Goal: Find specific page/section: Find specific page/section

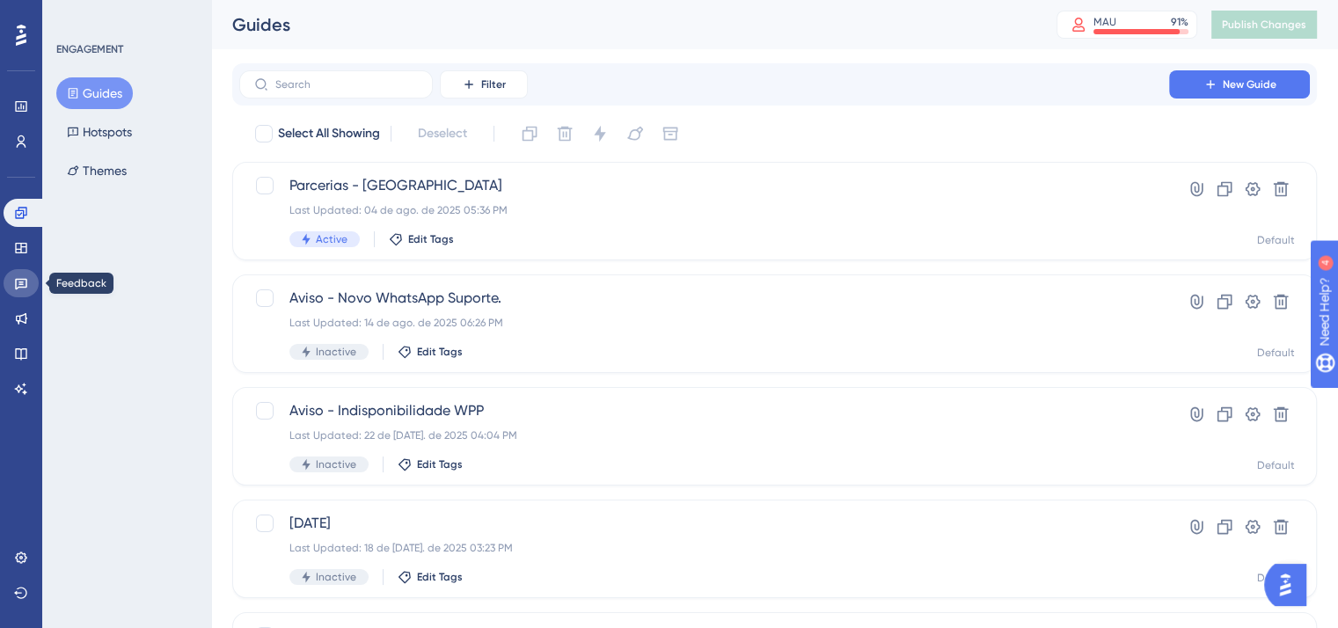
click at [25, 284] on icon at bounding box center [21, 283] width 14 height 14
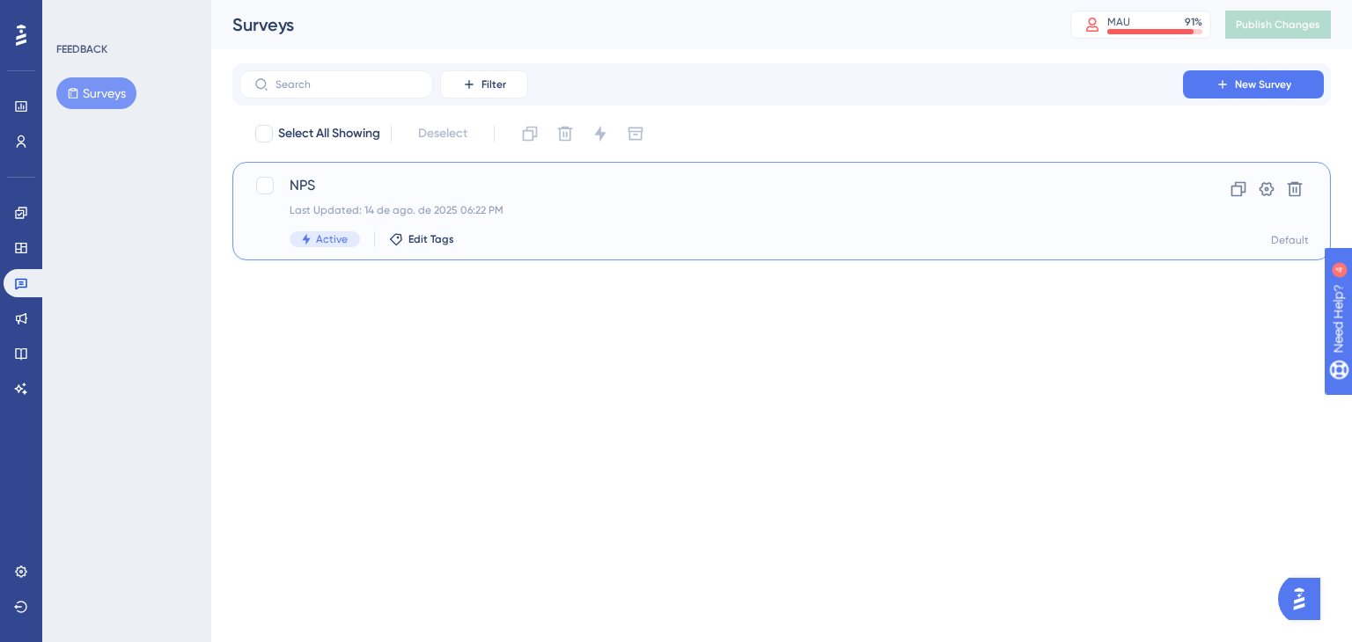
click at [524, 235] on div "Active Edit Tags" at bounding box center [711, 239] width 843 height 16
